Goal: Task Accomplishment & Management: Use online tool/utility

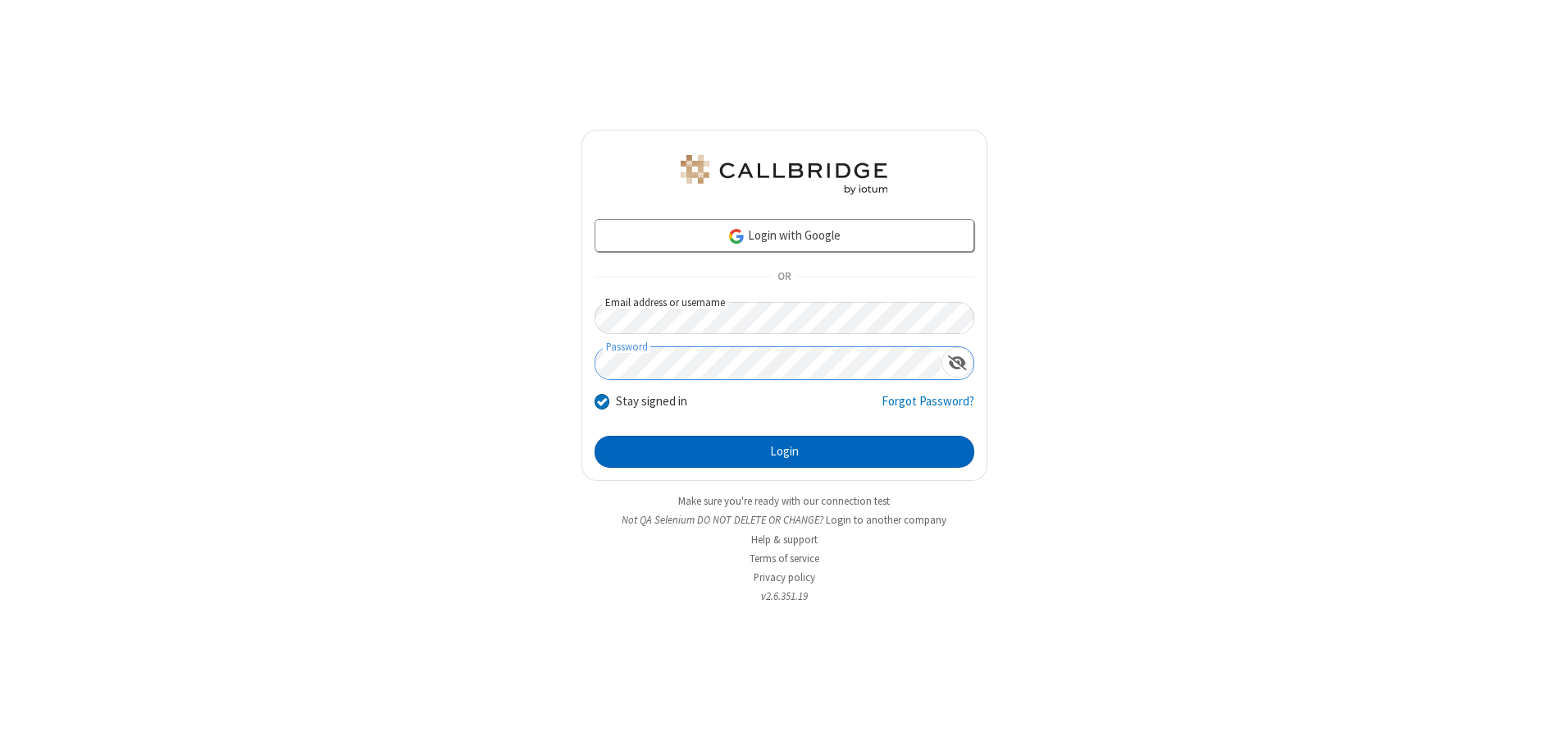
click at [784, 451] on button "Login" at bounding box center [784, 451] width 379 height 33
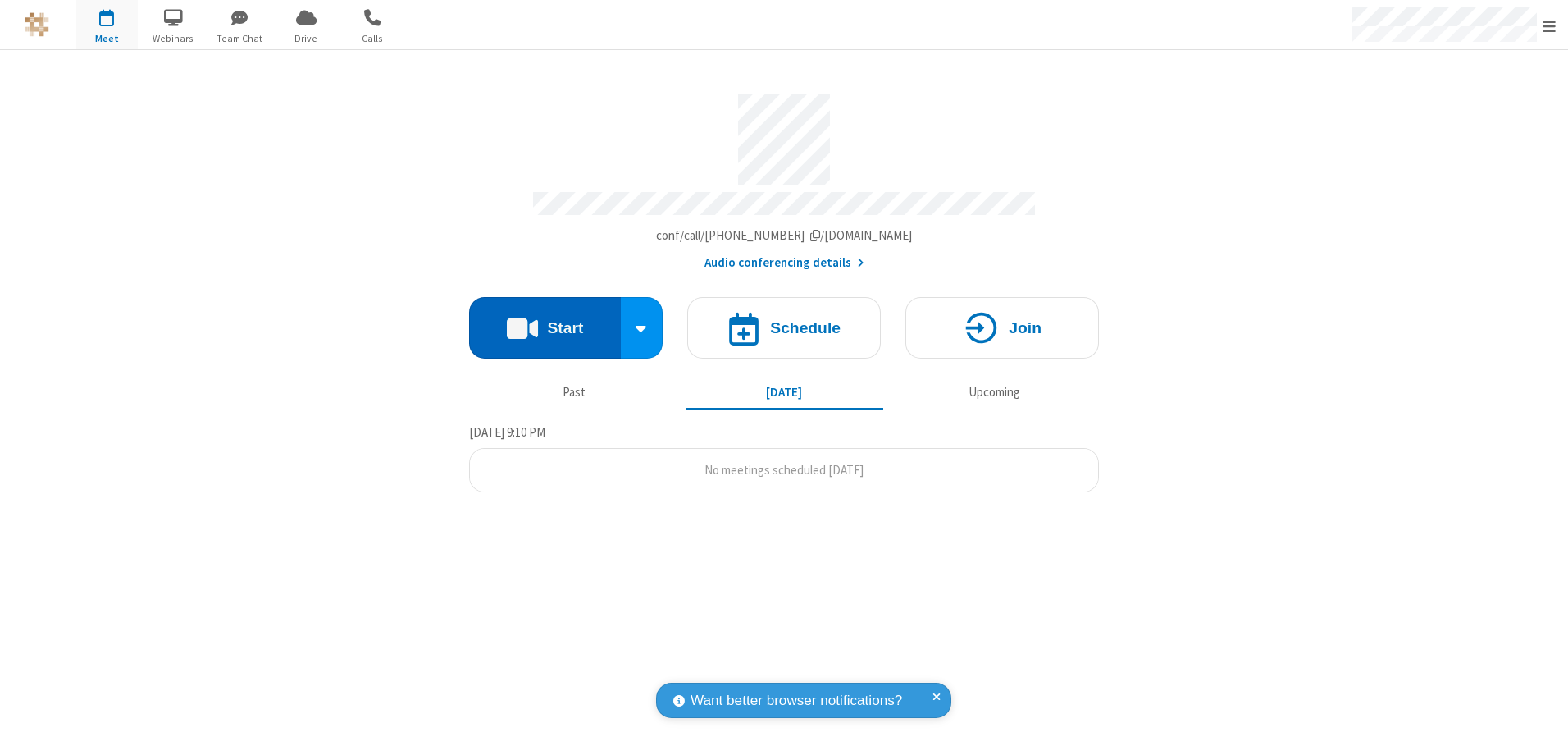
click at [545, 322] on button "Start" at bounding box center [546, 328] width 152 height 62
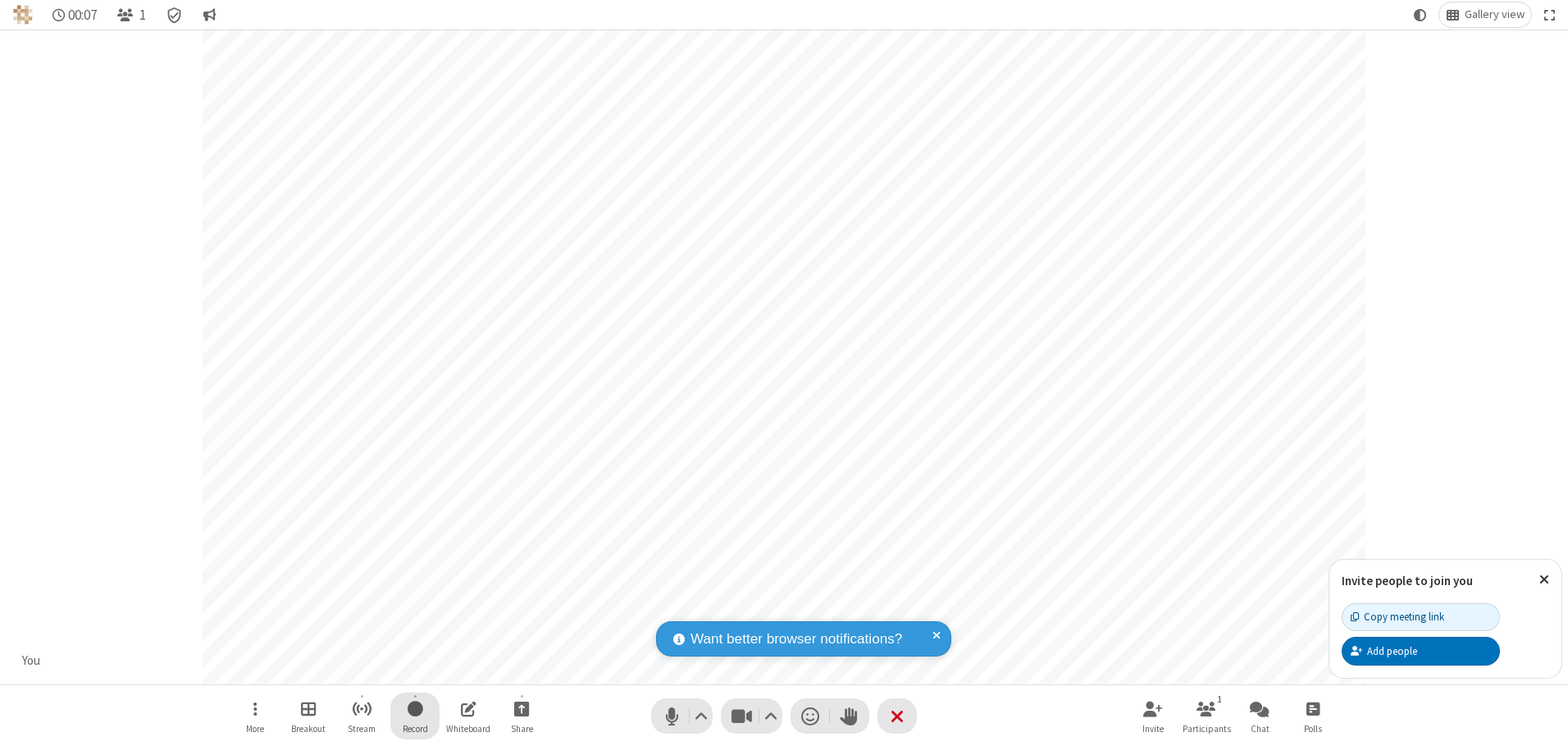
click at [415, 716] on span "Start recording" at bounding box center [416, 708] width 16 height 20
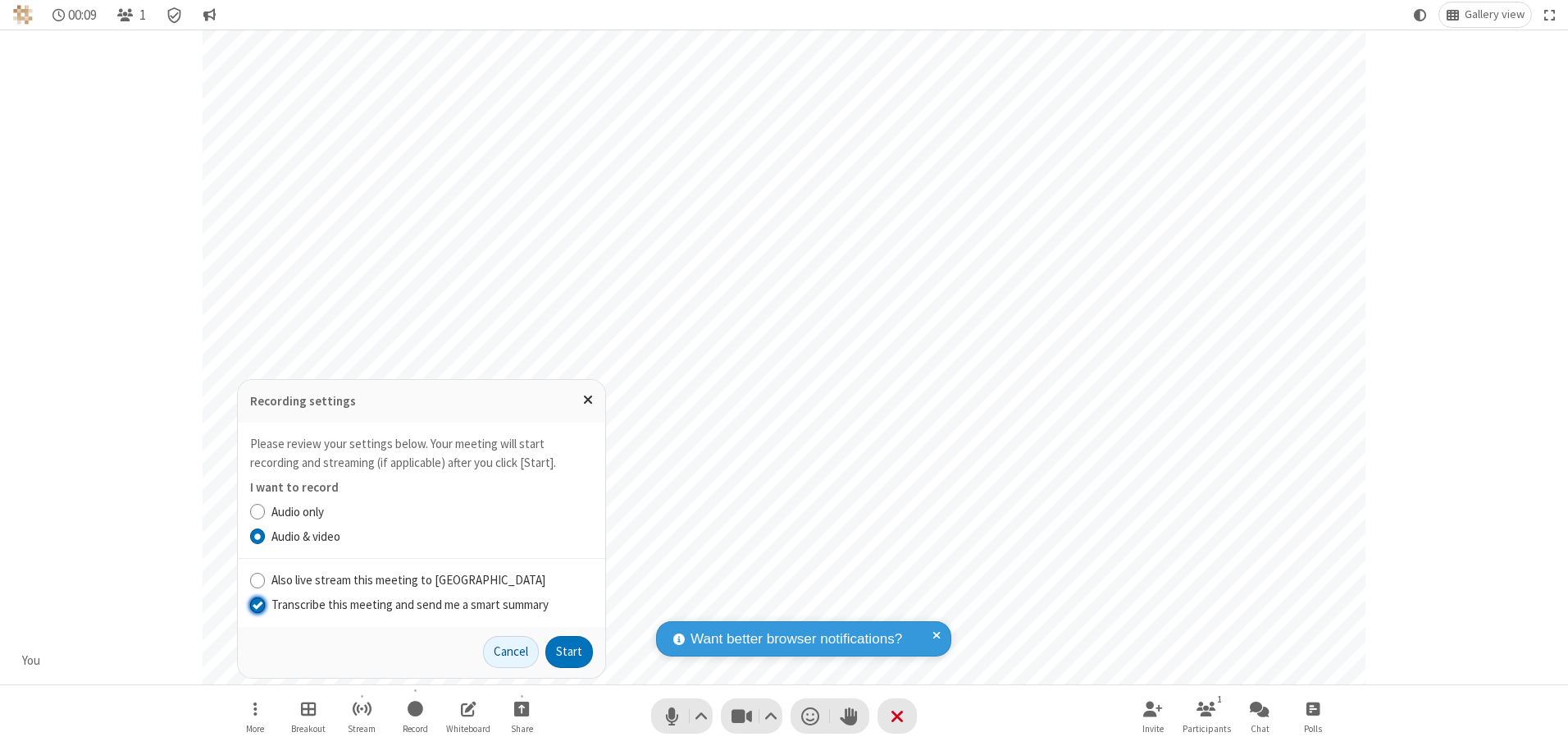
click at [256, 604] on input "Transcribe this meeting and send me a smart summary" at bounding box center [258, 604] width 16 height 17
click at [570, 651] on button "Start" at bounding box center [570, 652] width 48 height 33
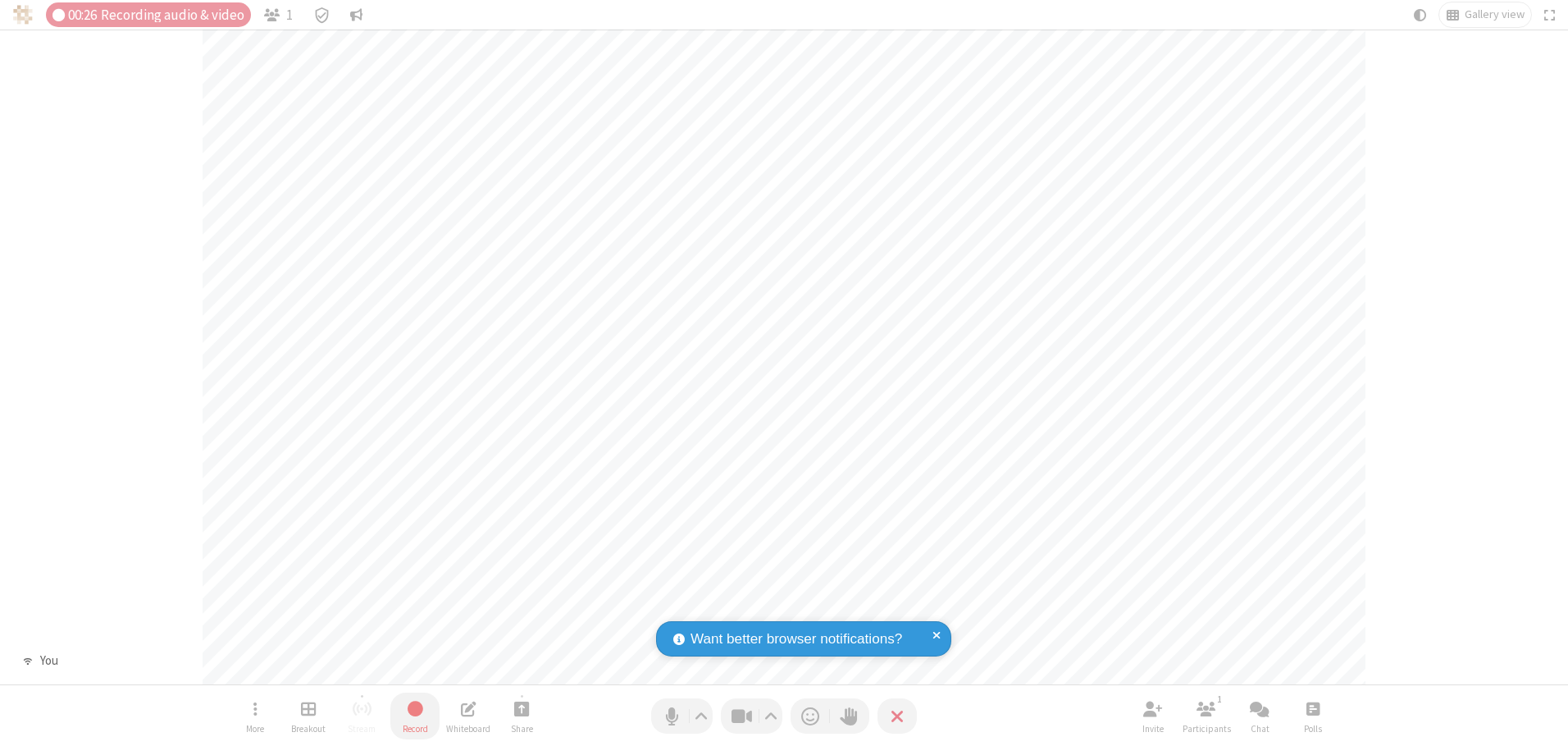
click at [415, 716] on span "Stop recording" at bounding box center [415, 708] width 19 height 20
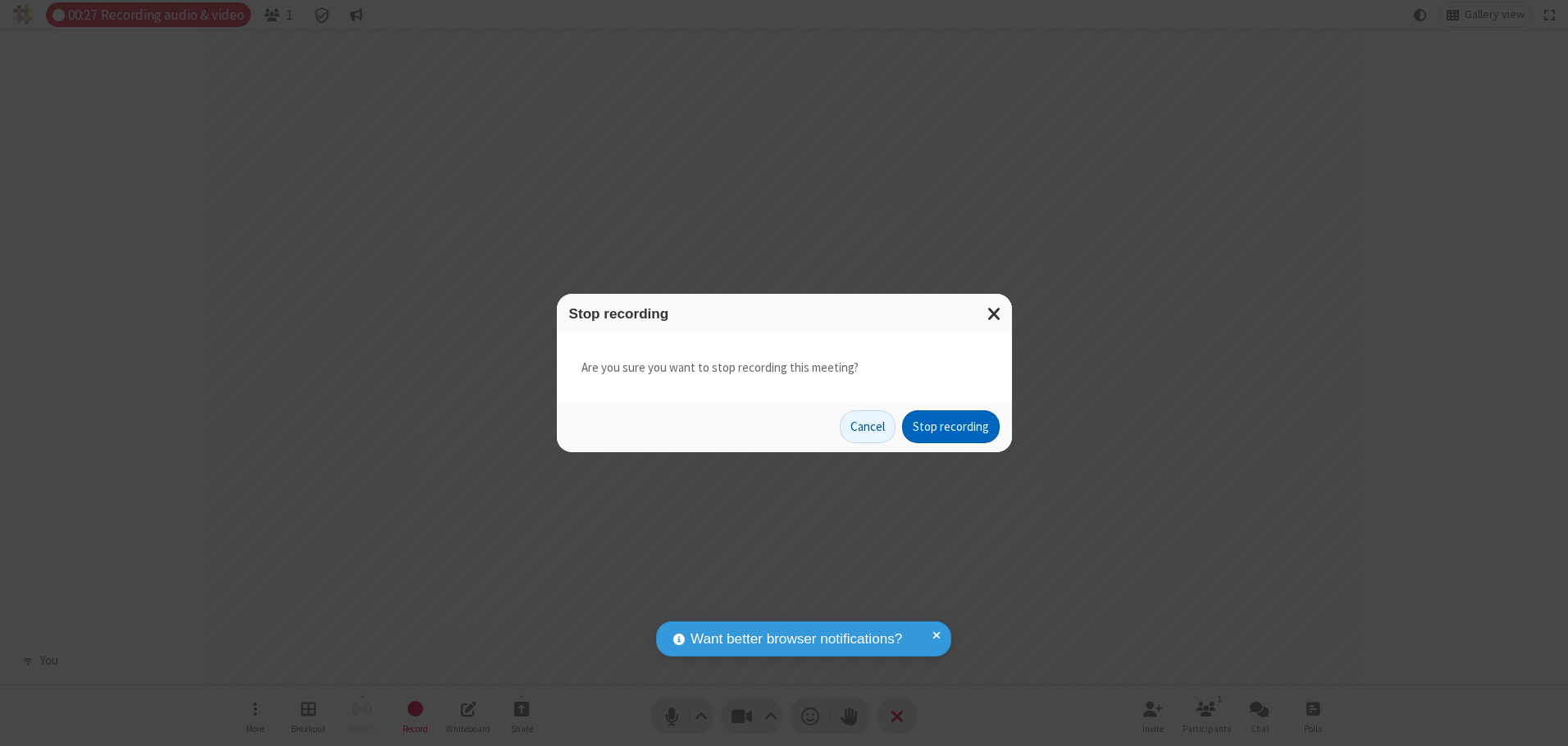
click at [951, 427] on button "Stop recording" at bounding box center [951, 427] width 97 height 33
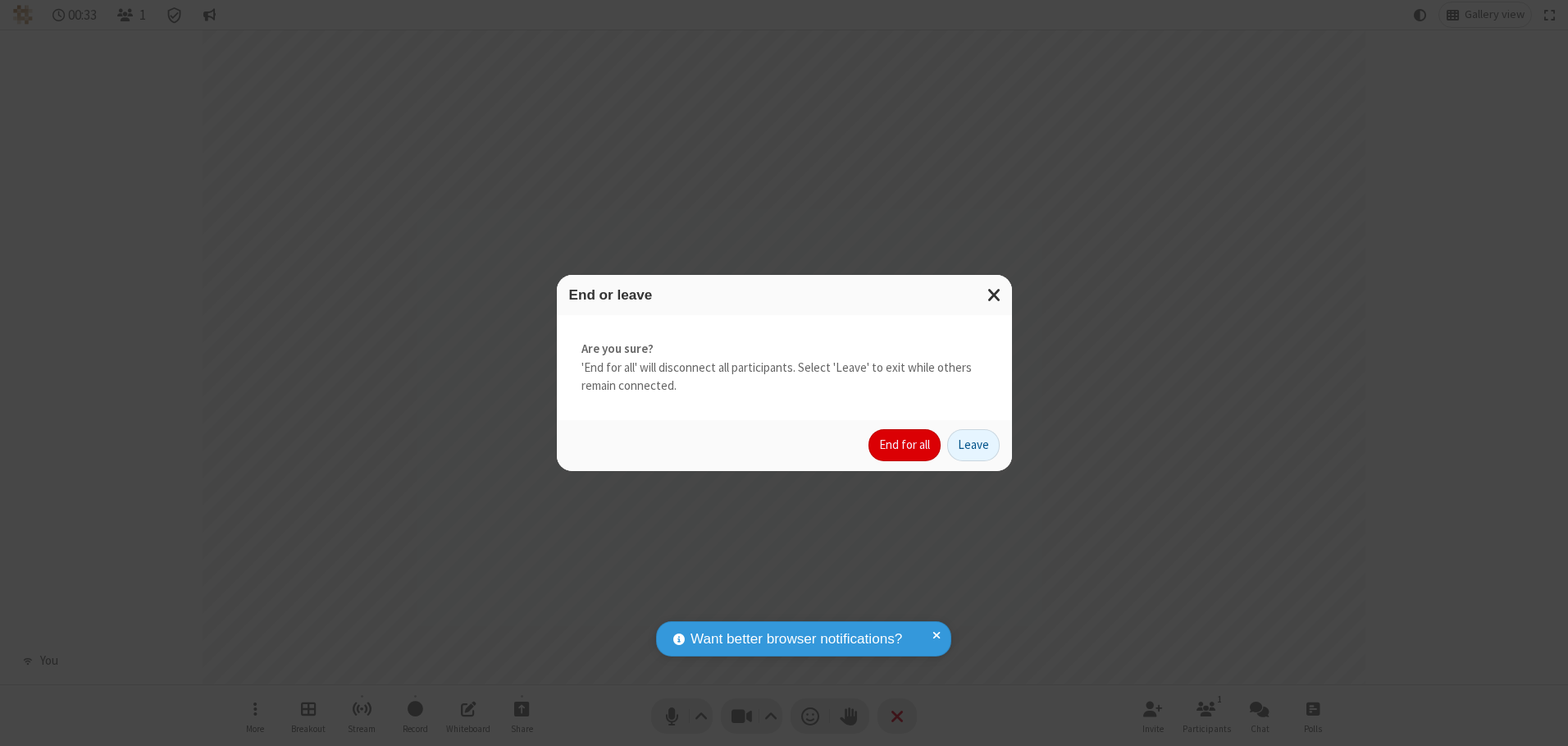
click at [906, 445] on button "End for all" at bounding box center [905, 445] width 73 height 33
